Goal: Task Accomplishment & Management: Manage account settings

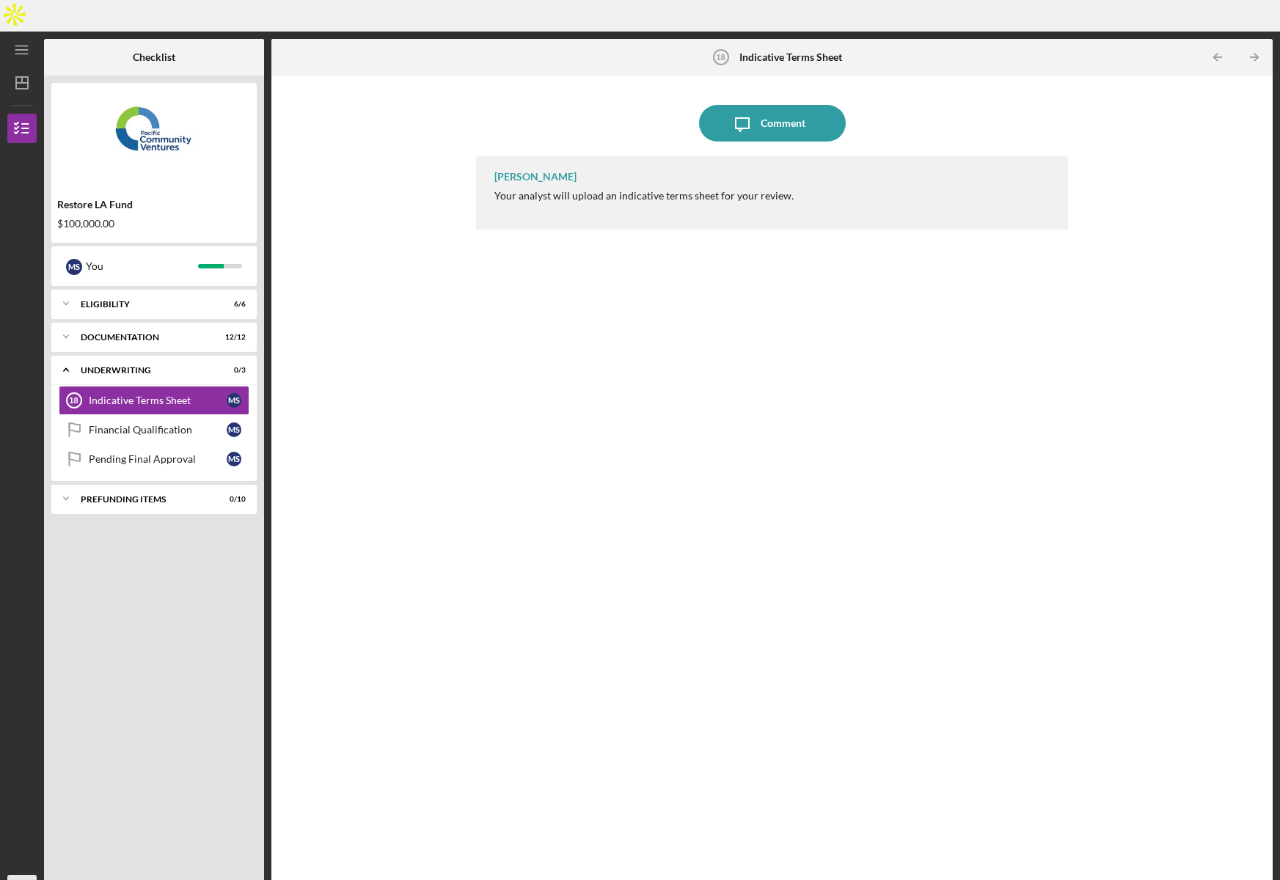
click at [26, 871] on icon "MS" at bounding box center [21, 889] width 29 height 37
click at [32, 830] on link "Logout" at bounding box center [88, 823] width 161 height 30
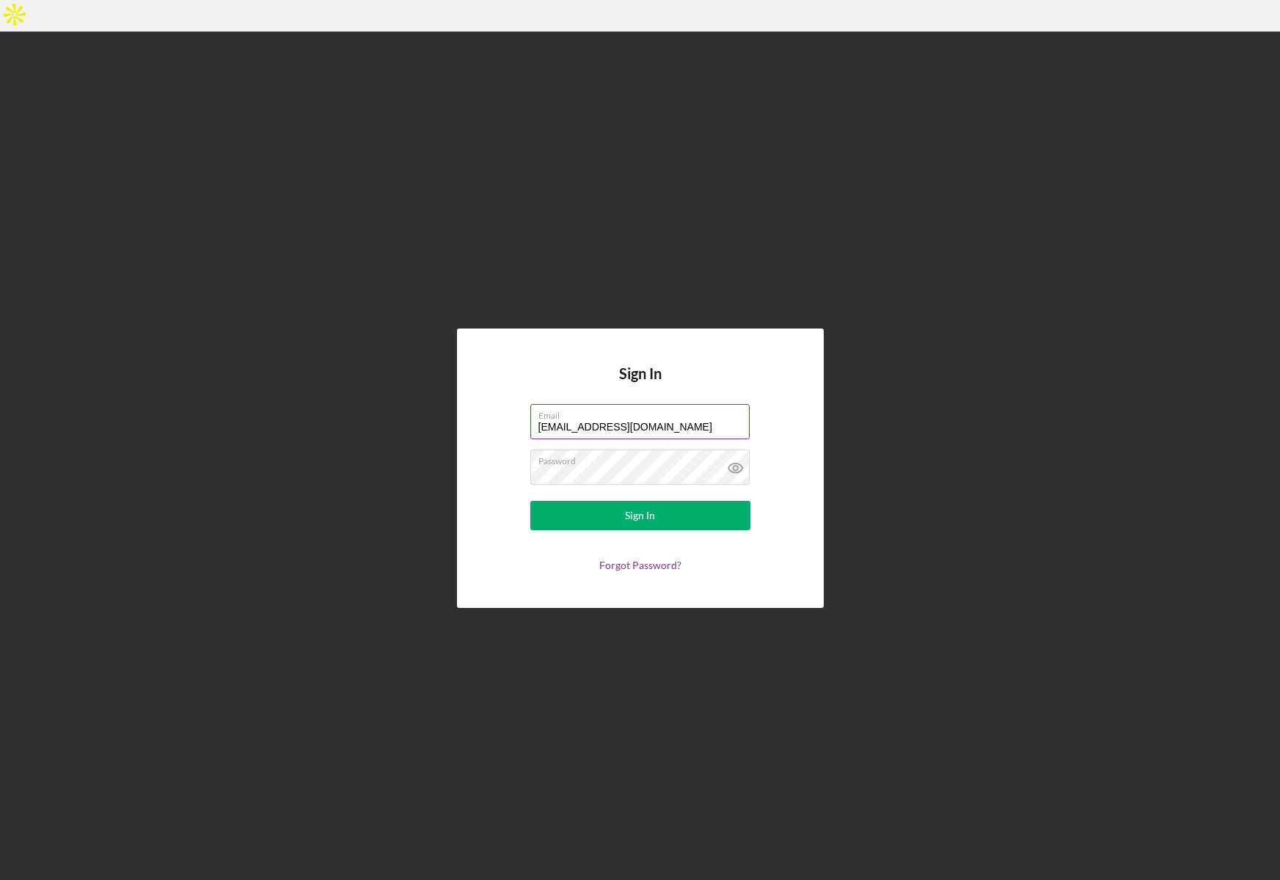
click at [678, 405] on label "Email" at bounding box center [643, 413] width 211 height 16
click at [678, 404] on input "loancindy1206@gmail.com" at bounding box center [639, 421] width 219 height 35
click at [675, 404] on input "loancindy1206@gmail.com" at bounding box center [639, 421] width 219 height 35
click at [646, 405] on label "Email" at bounding box center [643, 413] width 211 height 16
click at [646, 404] on input "loancindy1206@gmail.com" at bounding box center [639, 421] width 219 height 35
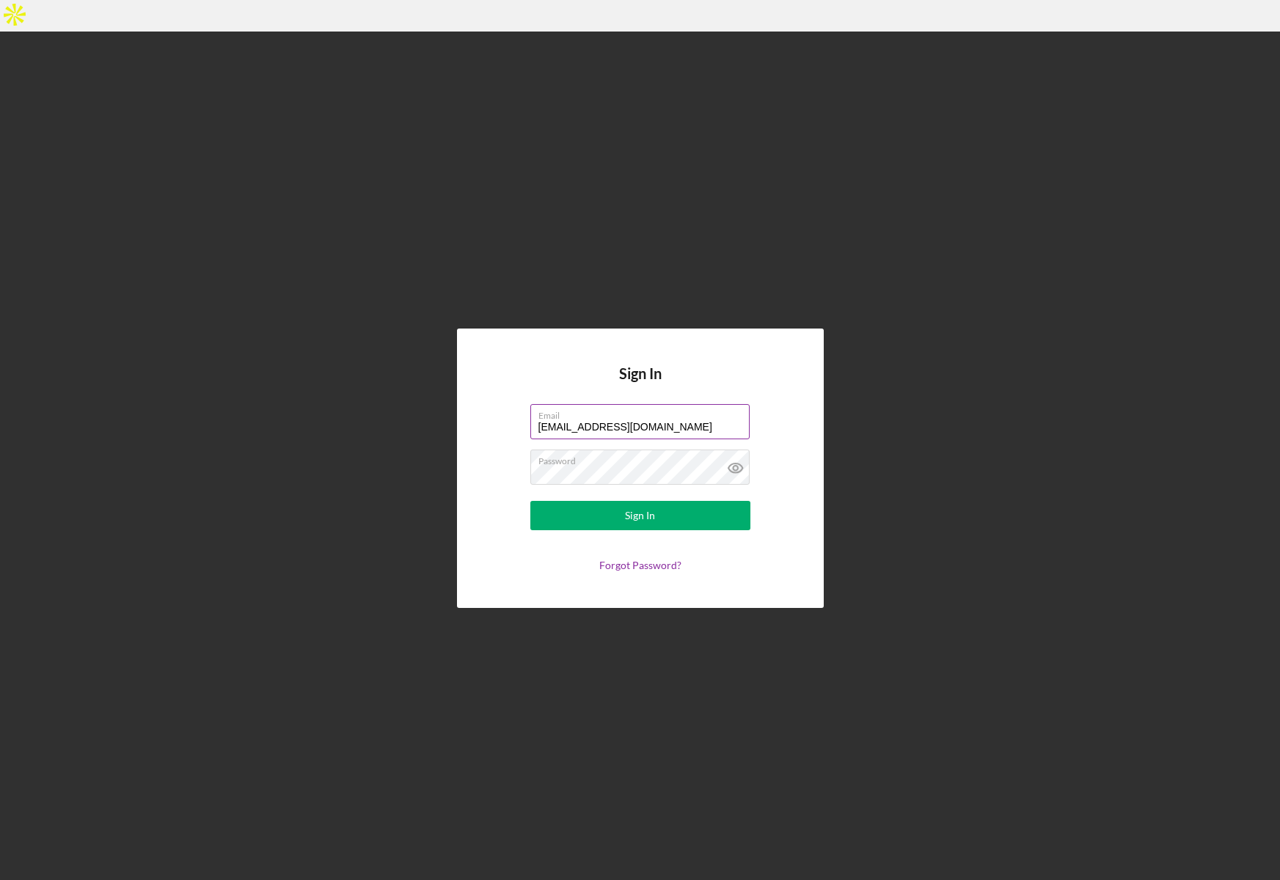
click at [648, 404] on input "loancindy1206@gmail.com" at bounding box center [639, 421] width 219 height 35
type input "minh@zoebioscreative.com"
click at [640, 501] on div "Sign In" at bounding box center [640, 515] width 30 height 29
